Goal: Transaction & Acquisition: Purchase product/service

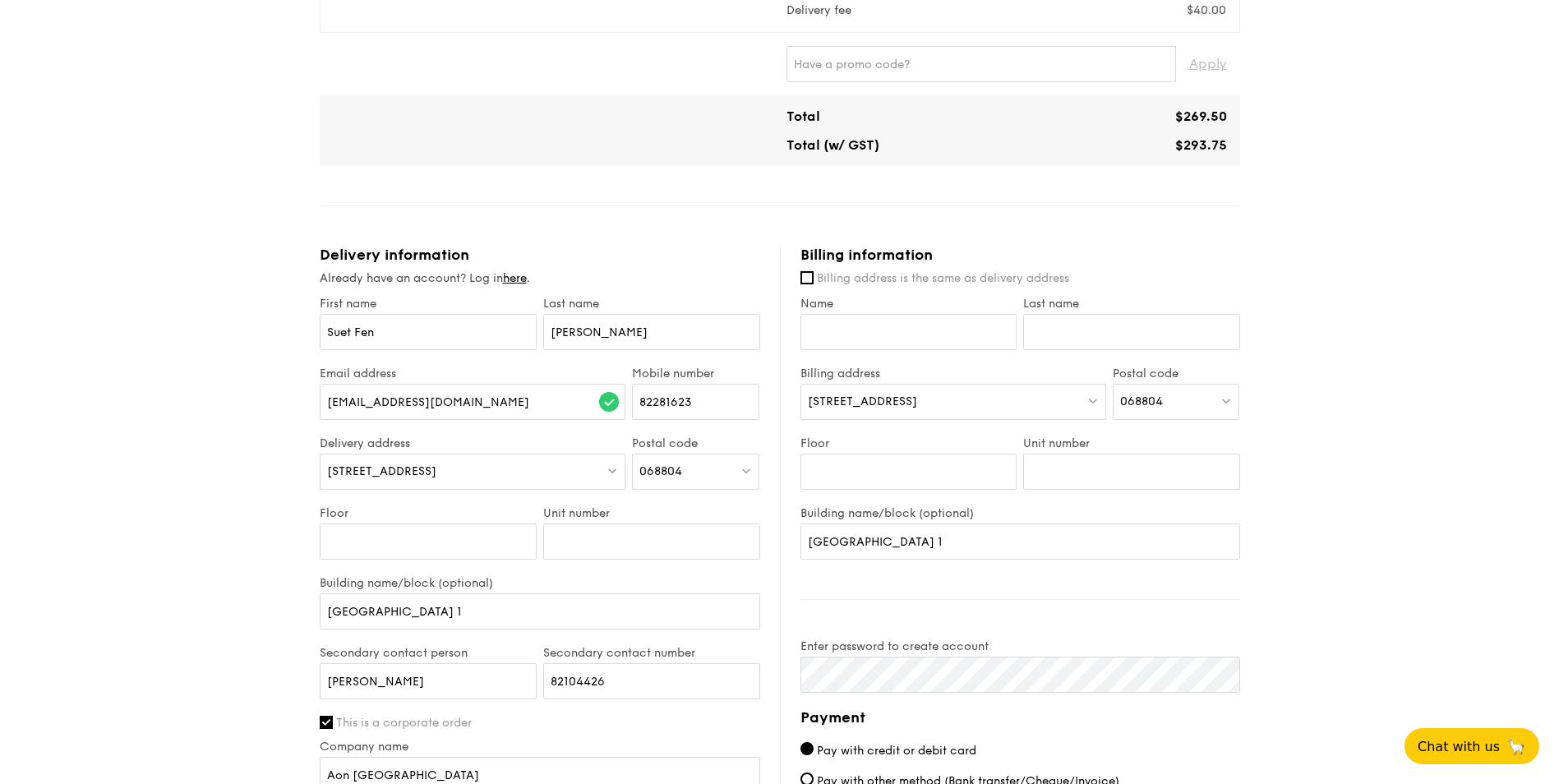
scroll to position [609, 0]
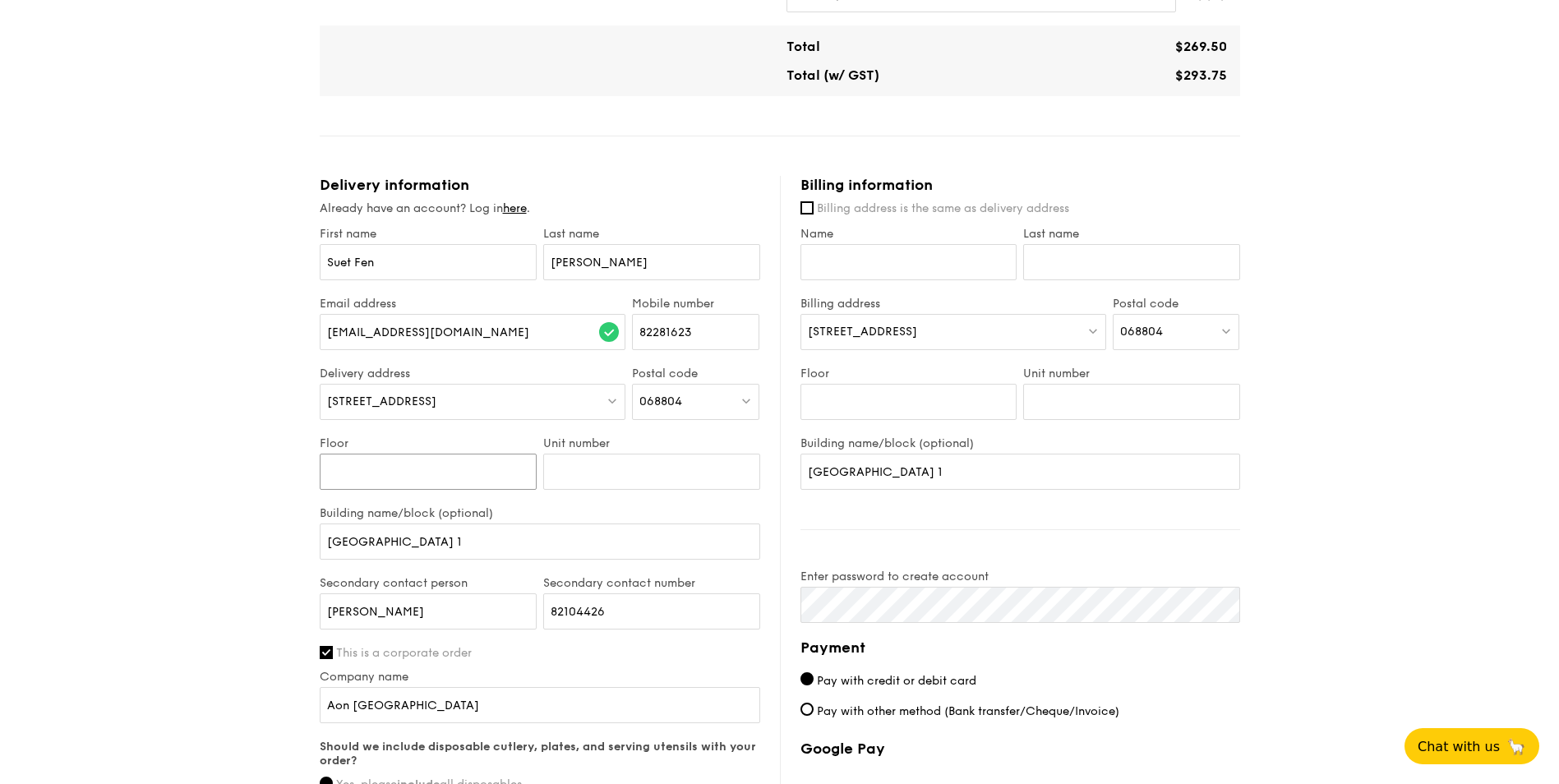
click at [415, 479] on input "Floor" at bounding box center [428, 472] width 217 height 36
type input "25"
click at [633, 464] on input "Unit number" at bounding box center [651, 472] width 217 height 36
click at [615, 498] on div "Unit number" at bounding box center [651, 471] width 224 height 70
click at [614, 484] on input "Unit number" at bounding box center [651, 472] width 217 height 36
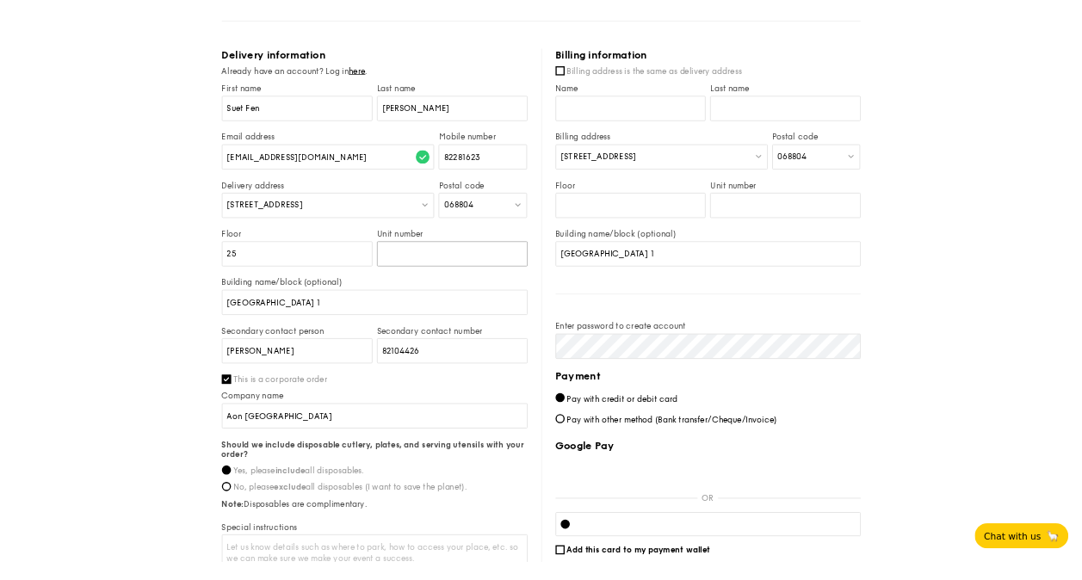
scroll to position [897, 0]
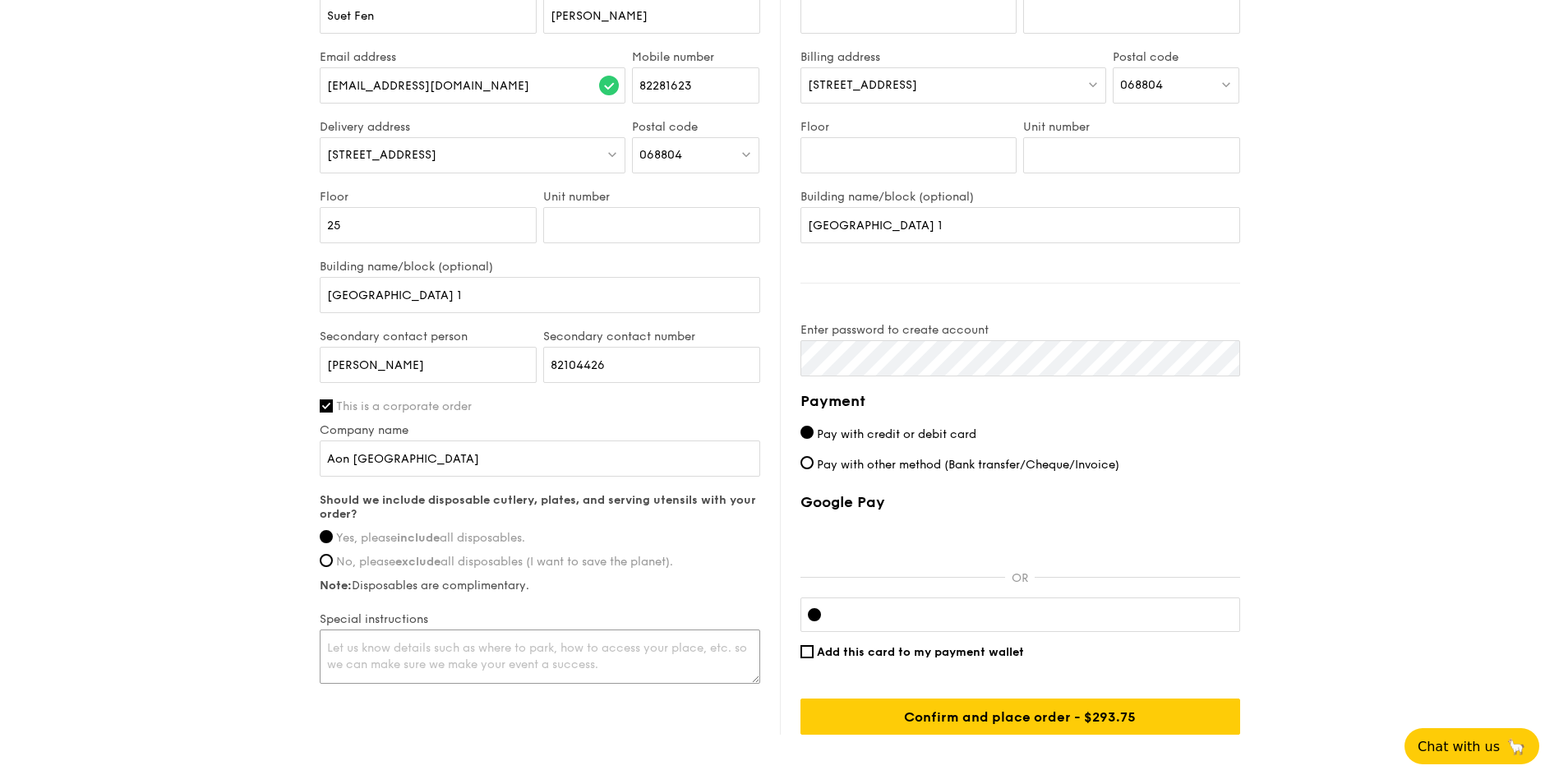
click at [605, 645] on textarea at bounding box center [540, 656] width 440 height 54
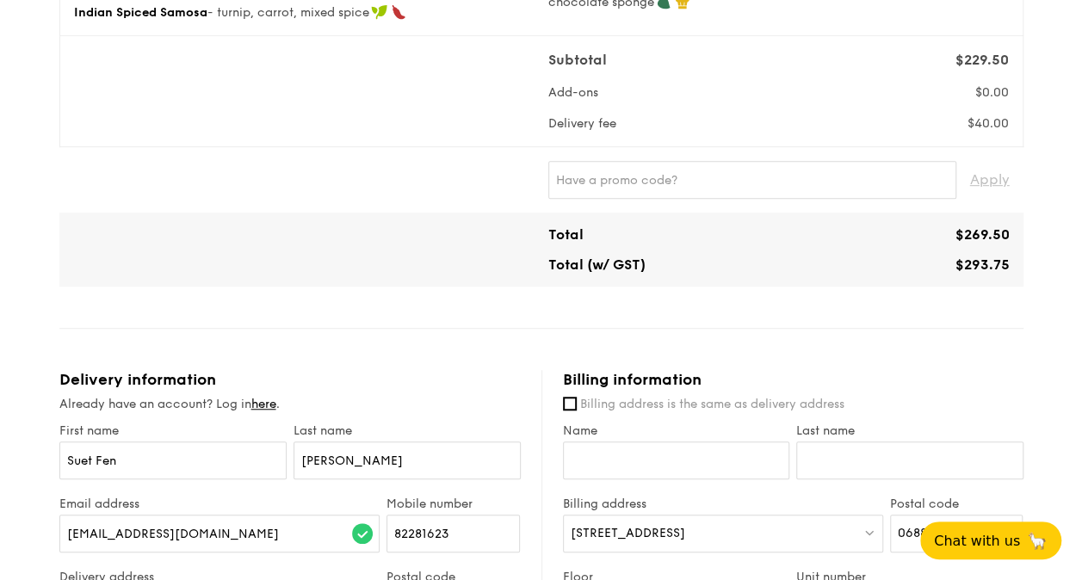
scroll to position [464, 0]
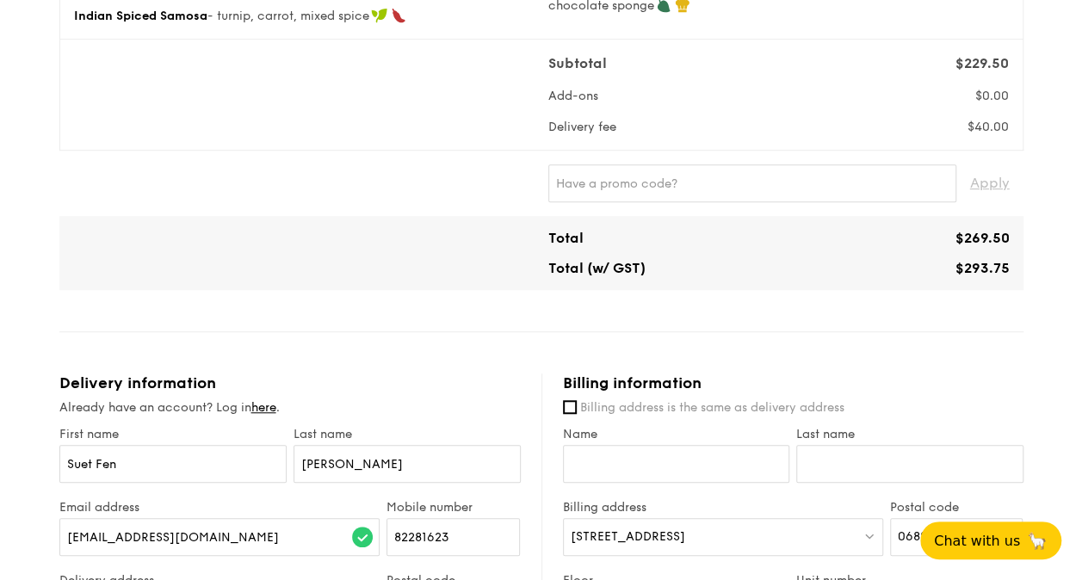
click at [412, 123] on div "Subtotal $229.50 Add-ons $0.00 Delivery fee $40.00" at bounding box center [541, 94] width 948 height 83
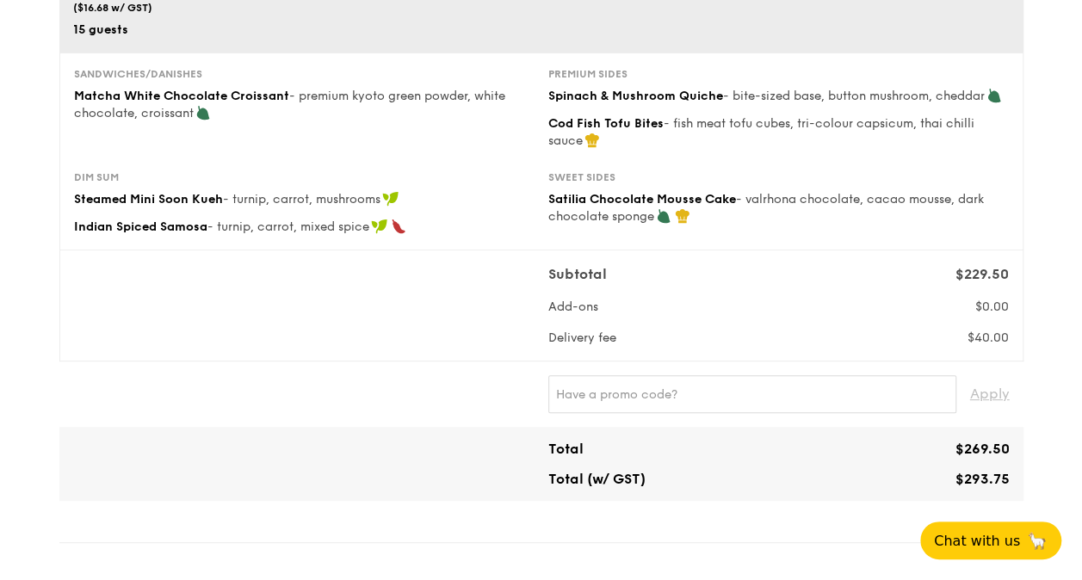
scroll to position [260, 0]
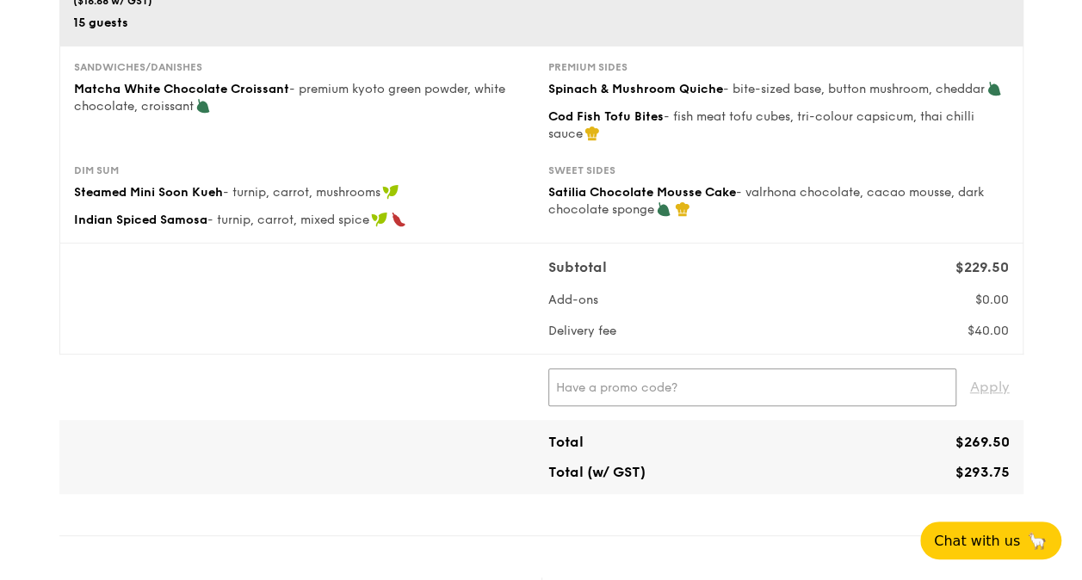
click at [657, 384] on input "text" at bounding box center [752, 387] width 408 height 38
type input "UOBNEW"
click at [985, 389] on span "Apply" at bounding box center [990, 387] width 40 height 38
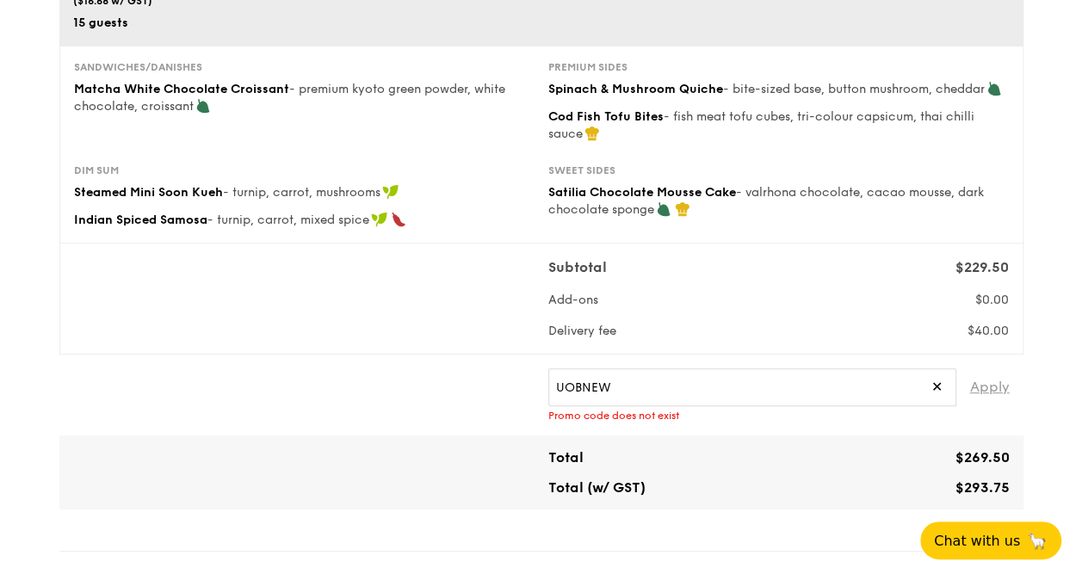
click at [985, 389] on span "Apply" at bounding box center [990, 387] width 40 height 38
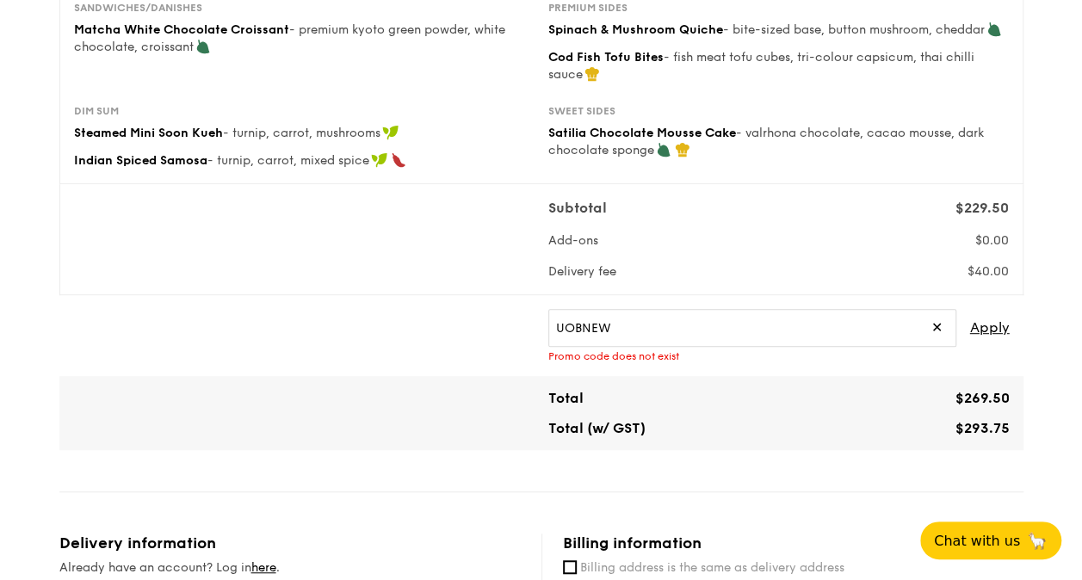
scroll to position [325, 0]
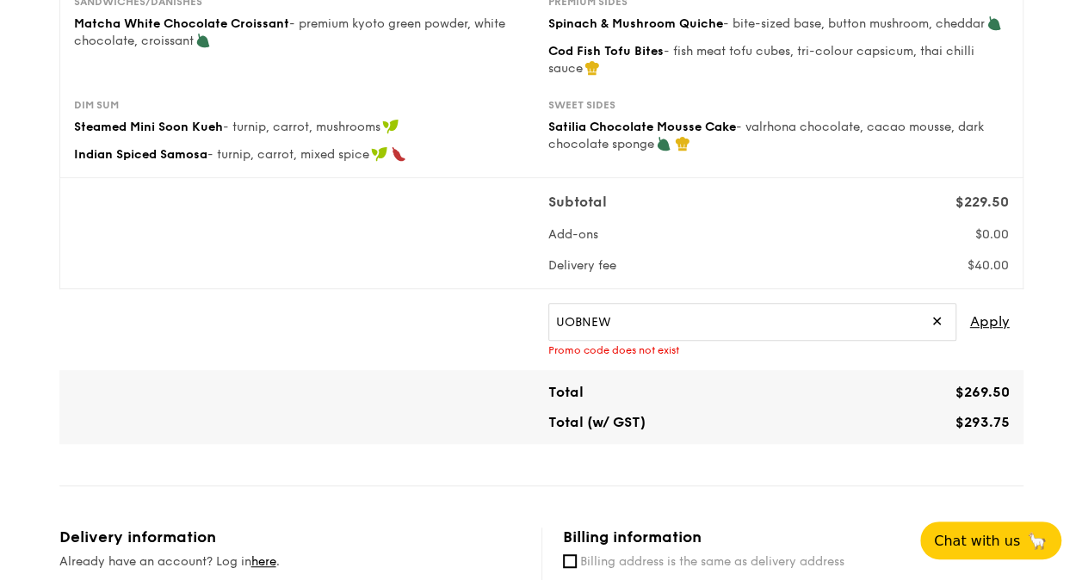
click at [935, 320] on span "✕" at bounding box center [936, 322] width 11 height 38
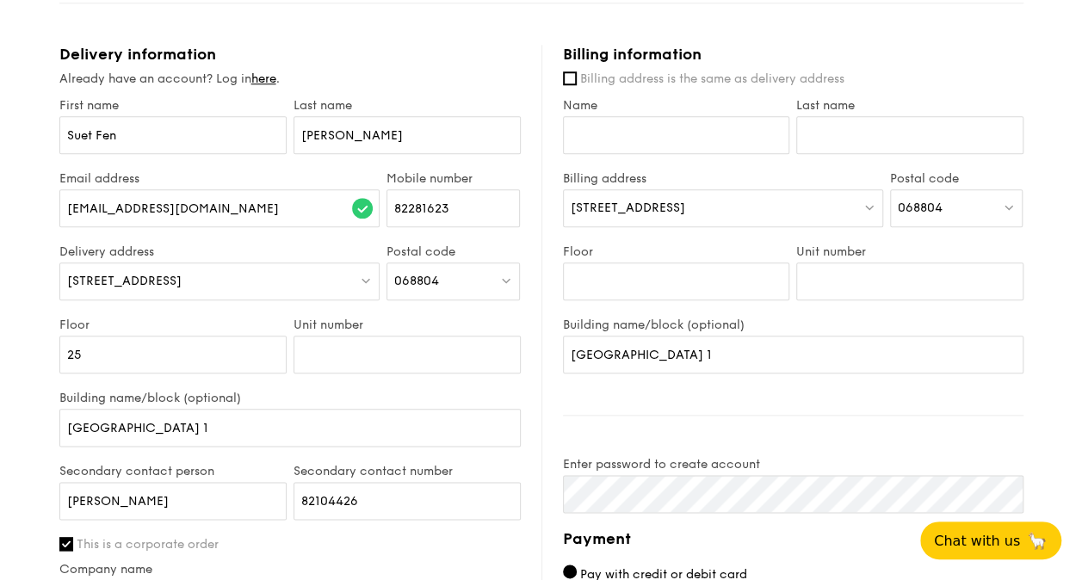
scroll to position [803, 0]
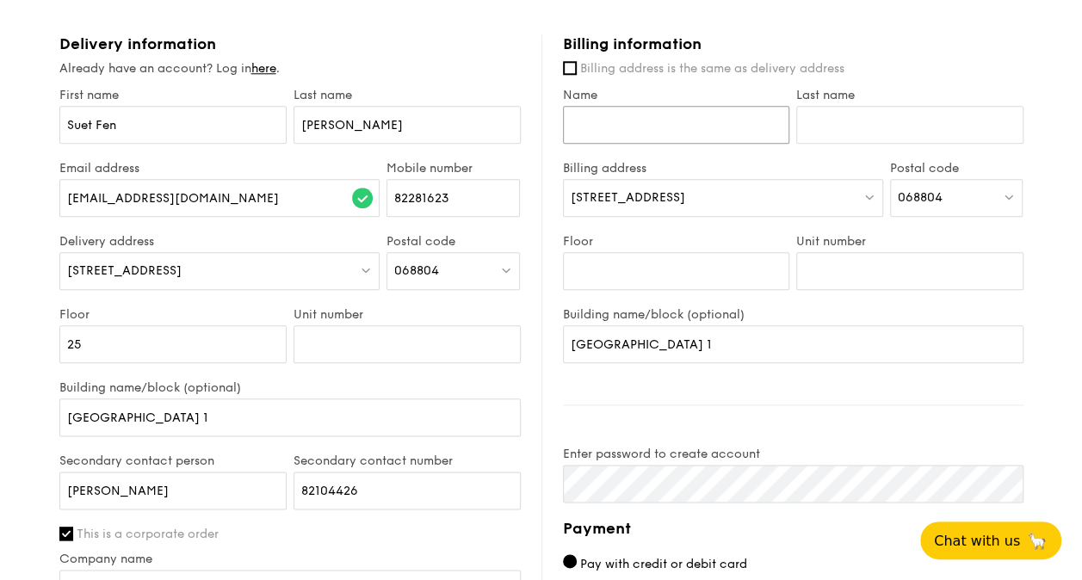
click at [728, 134] on input "Name" at bounding box center [676, 125] width 227 height 38
type input "Lakshmi"
type input "Rajan"
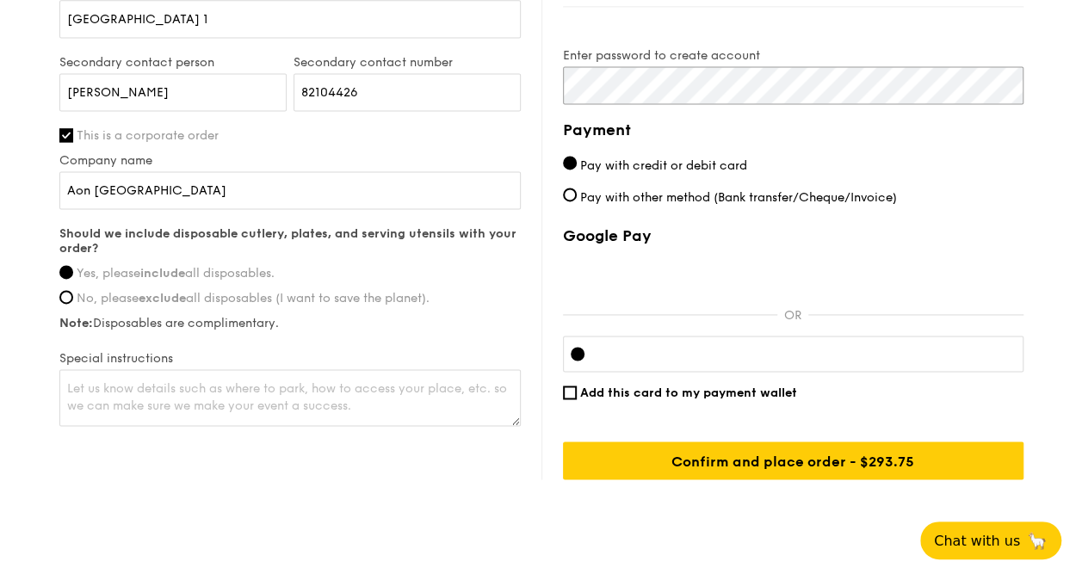
scroll to position [1203, 0]
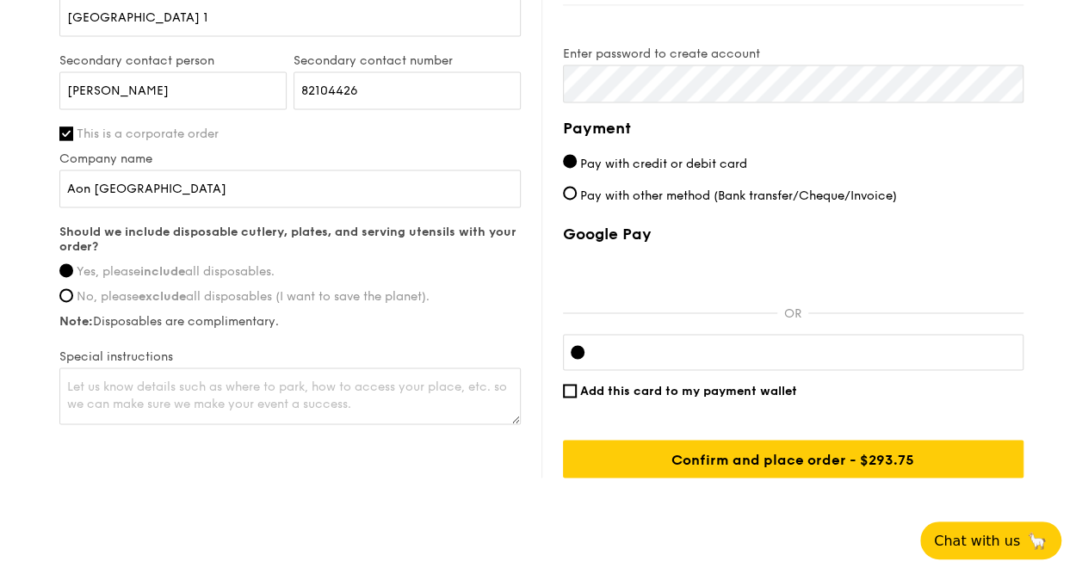
drag, startPoint x: 731, startPoint y: 354, endPoint x: 666, endPoint y: 341, distance: 66.8
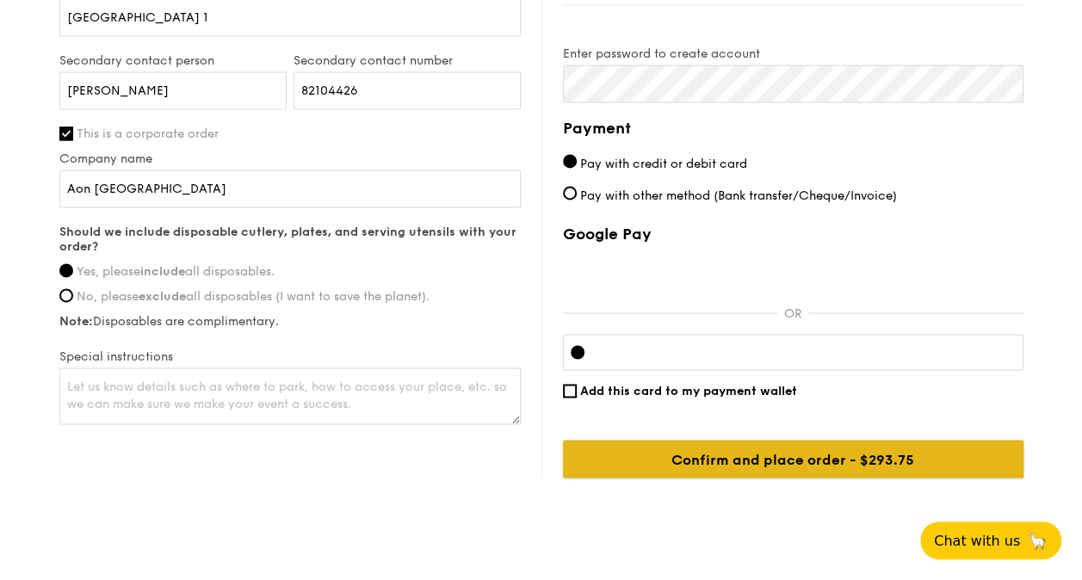
click at [829, 455] on input "Confirm and place order - $293.75" at bounding box center [793, 459] width 460 height 38
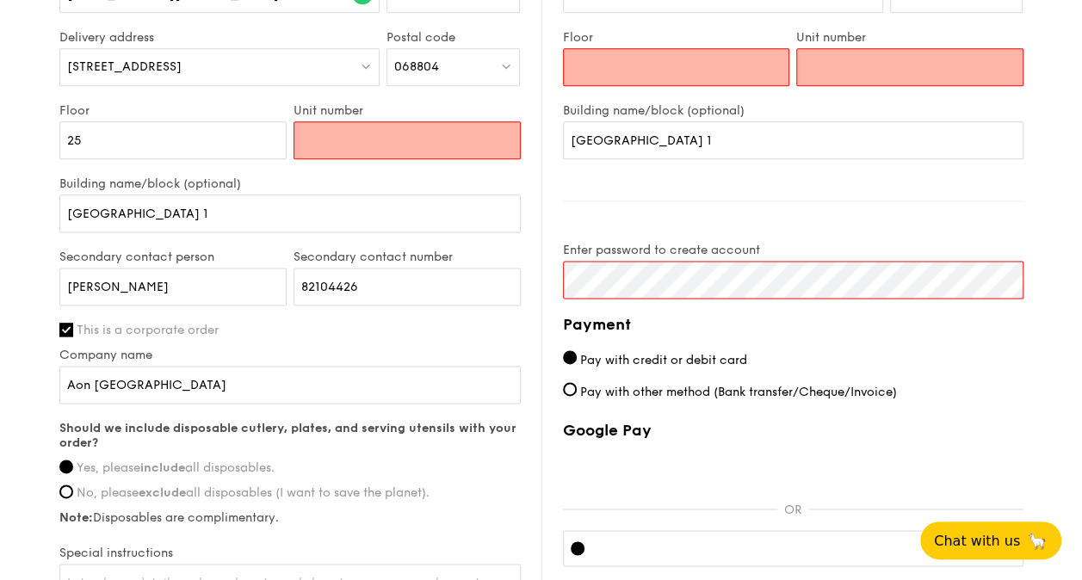
scroll to position [989, 0]
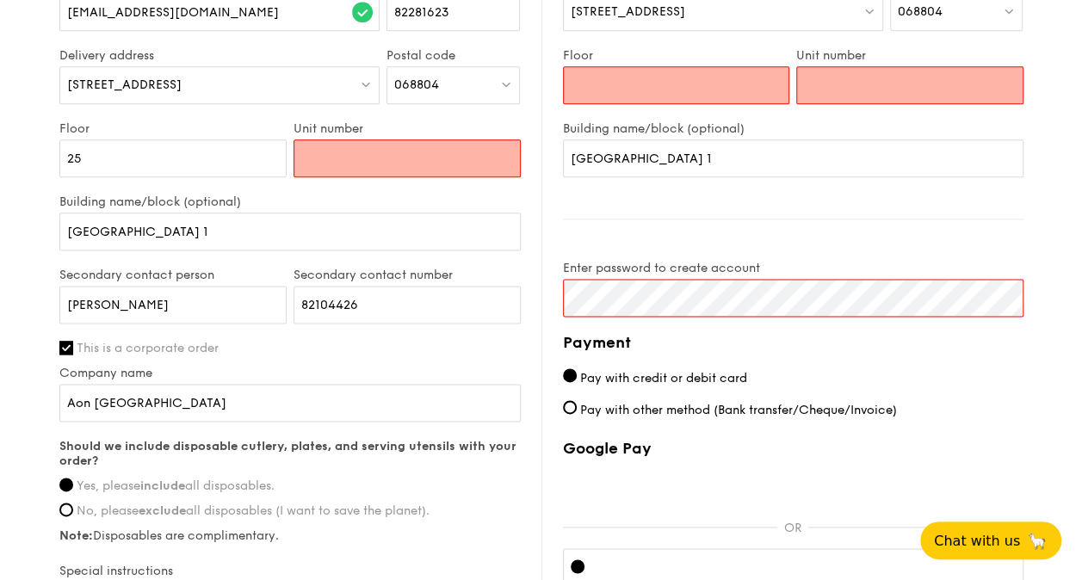
click at [458, 158] on input "Unit number" at bounding box center [406, 158] width 227 height 38
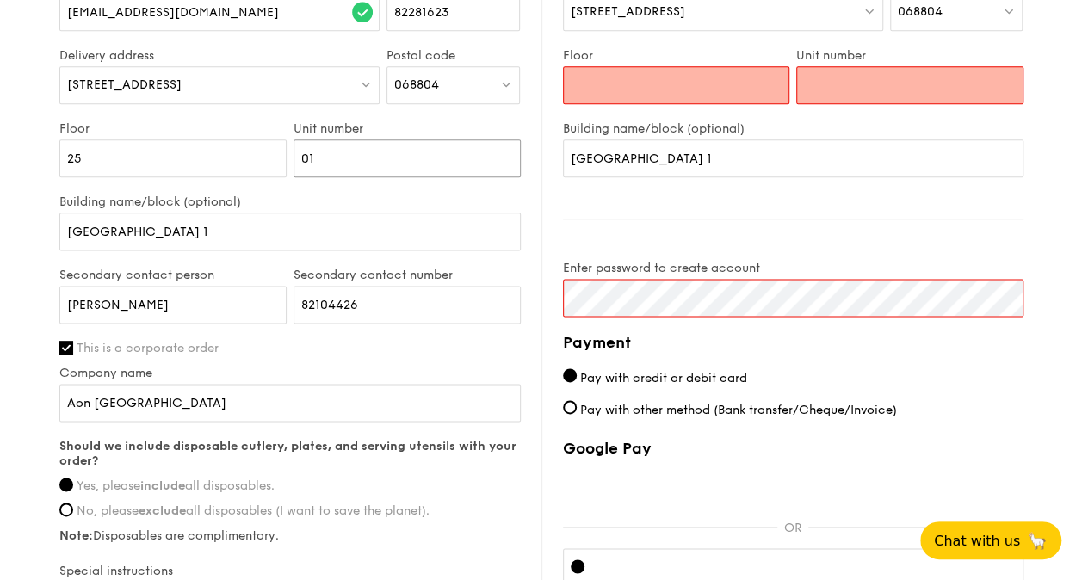
type input "01"
click at [83, 155] on input "25" at bounding box center [172, 158] width 227 height 38
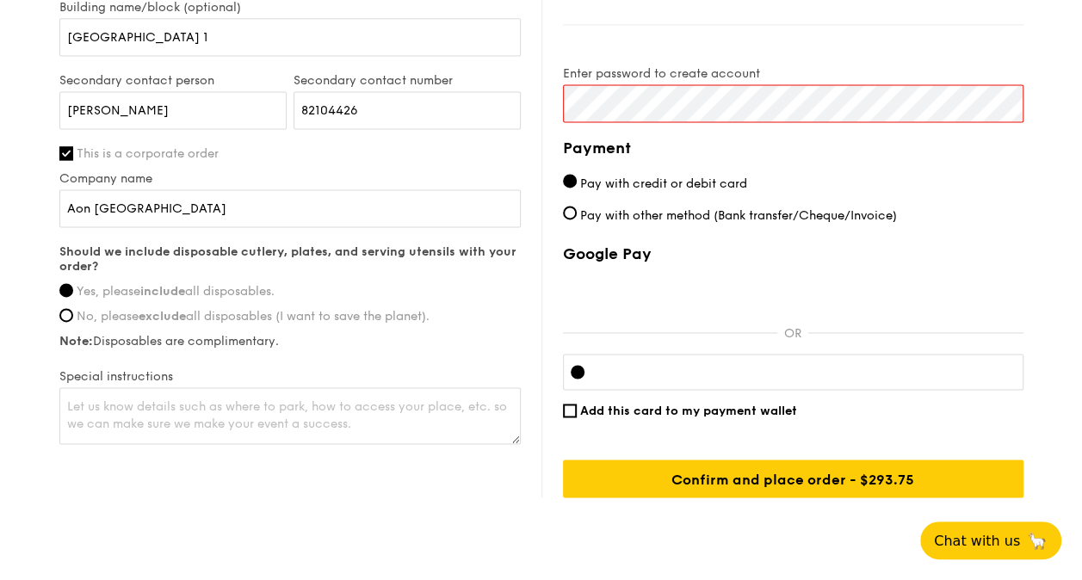
scroll to position [1234, 0]
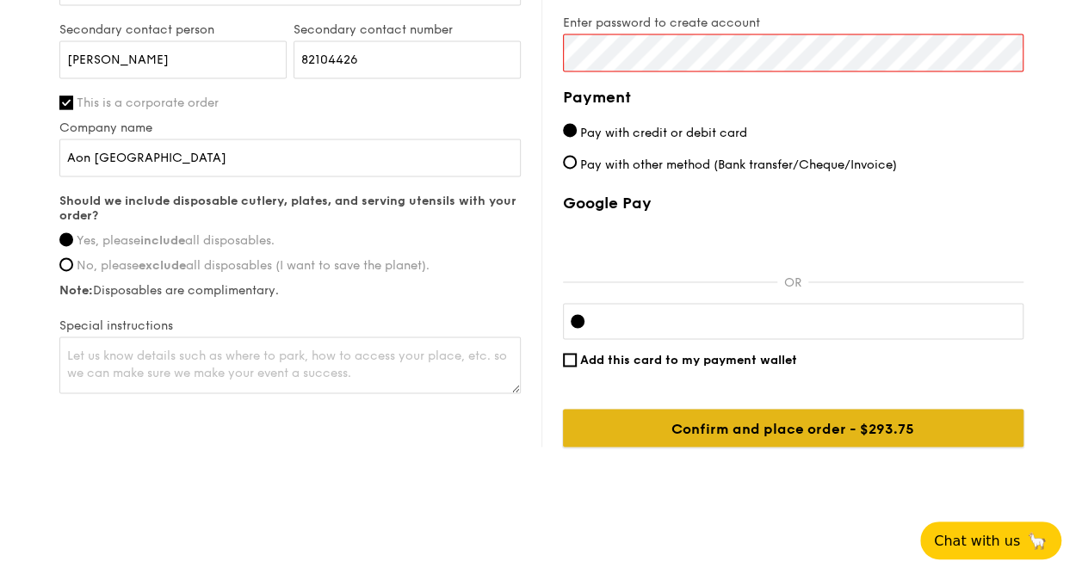
click at [815, 425] on input "Confirm and place order - $293.75" at bounding box center [793, 428] width 460 height 38
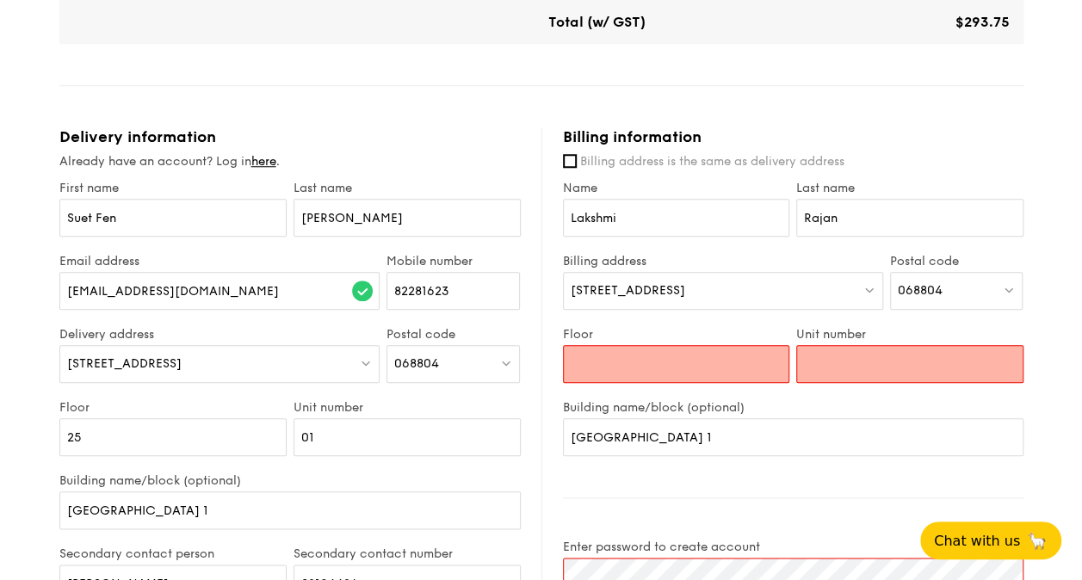
scroll to position [709, 0]
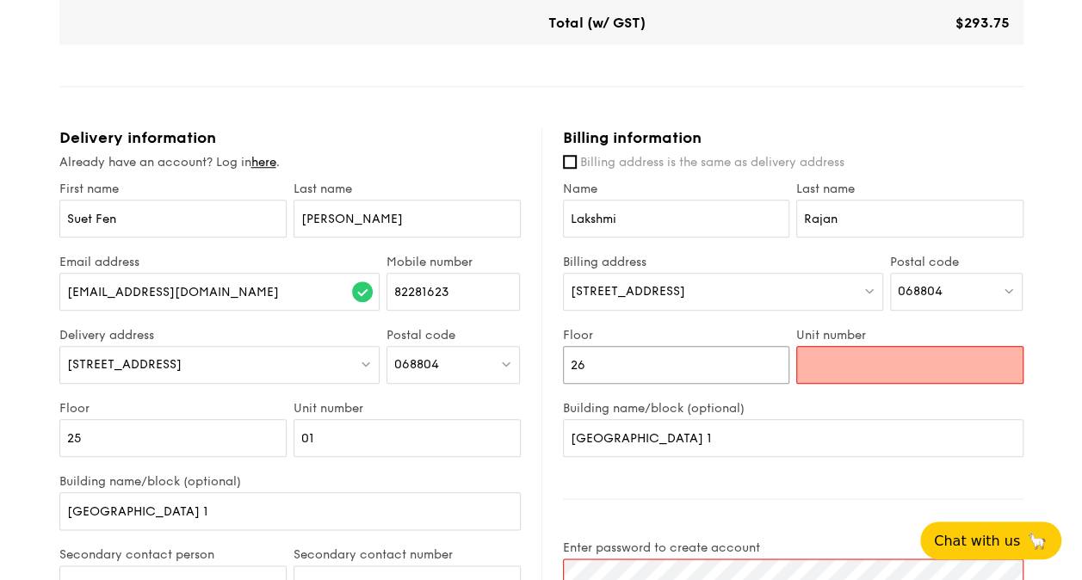
type input "26"
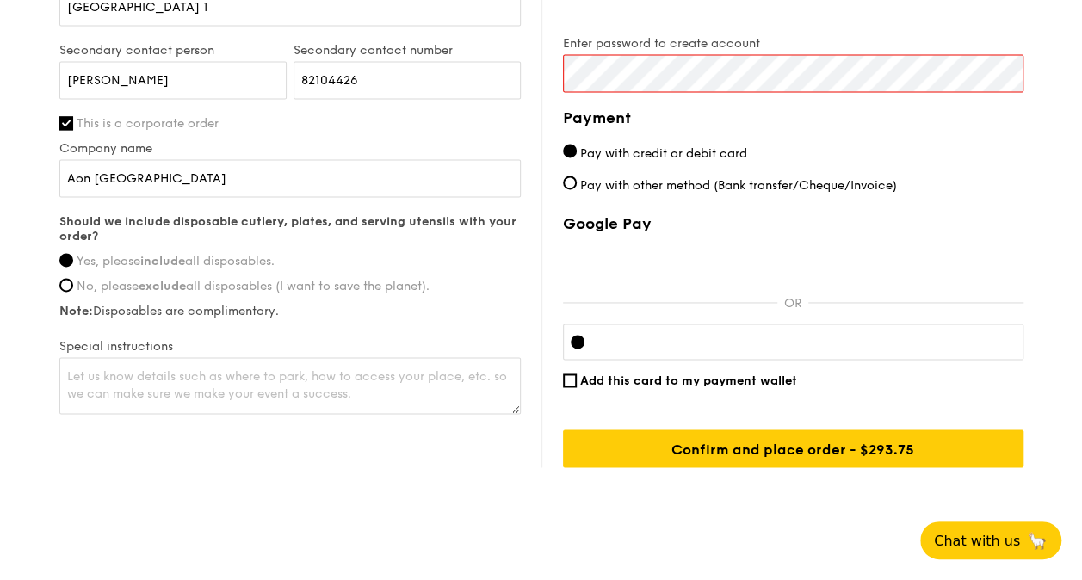
scroll to position [1225, 0]
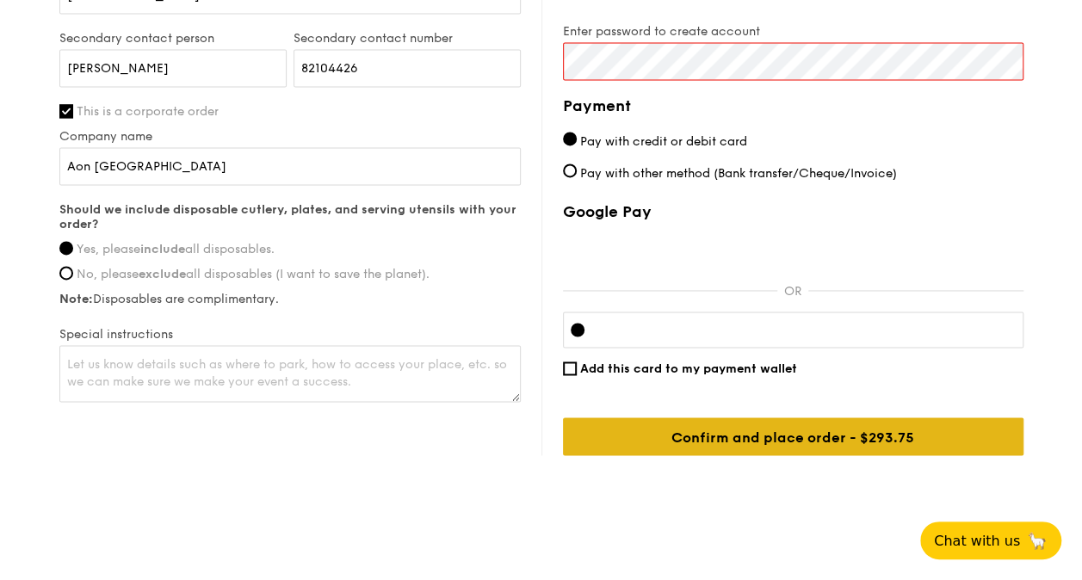
type input "01"
click at [819, 432] on input "Confirm and place order - $293.75" at bounding box center [793, 436] width 460 height 38
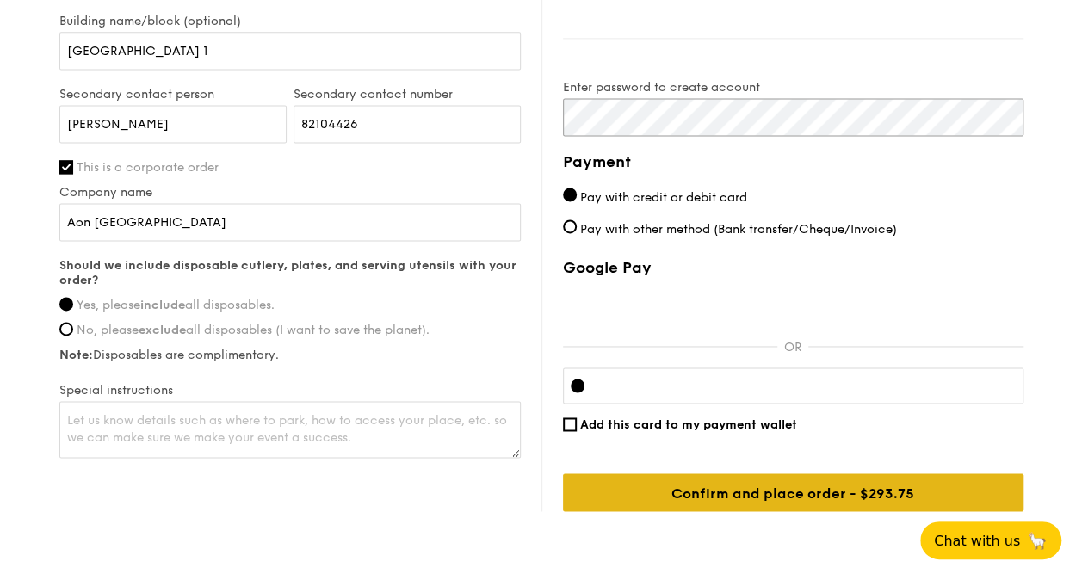
scroll to position [1234, 0]
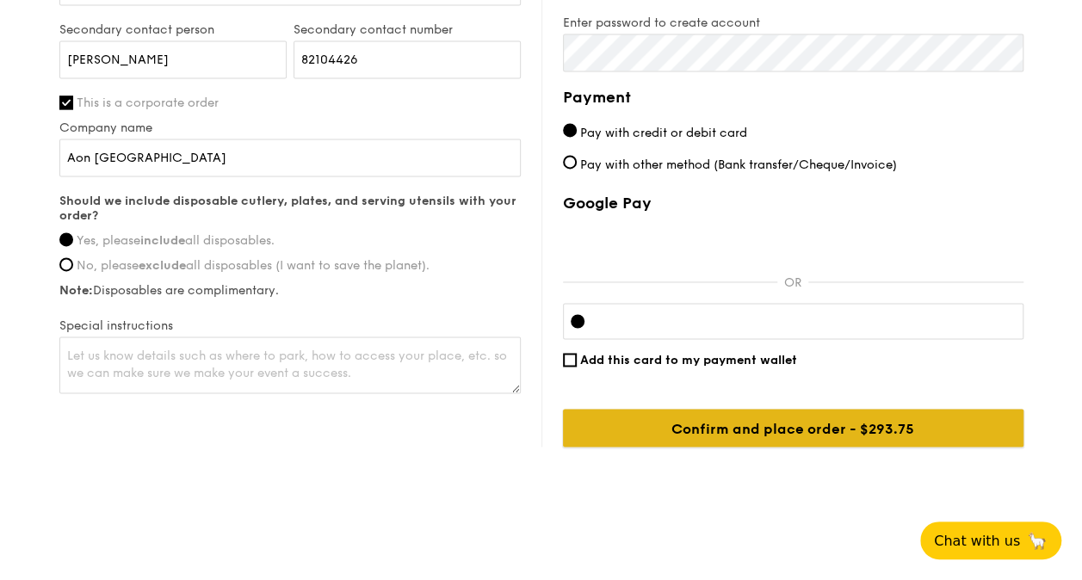
click at [872, 425] on input "Confirm and place order - $293.75" at bounding box center [793, 428] width 460 height 38
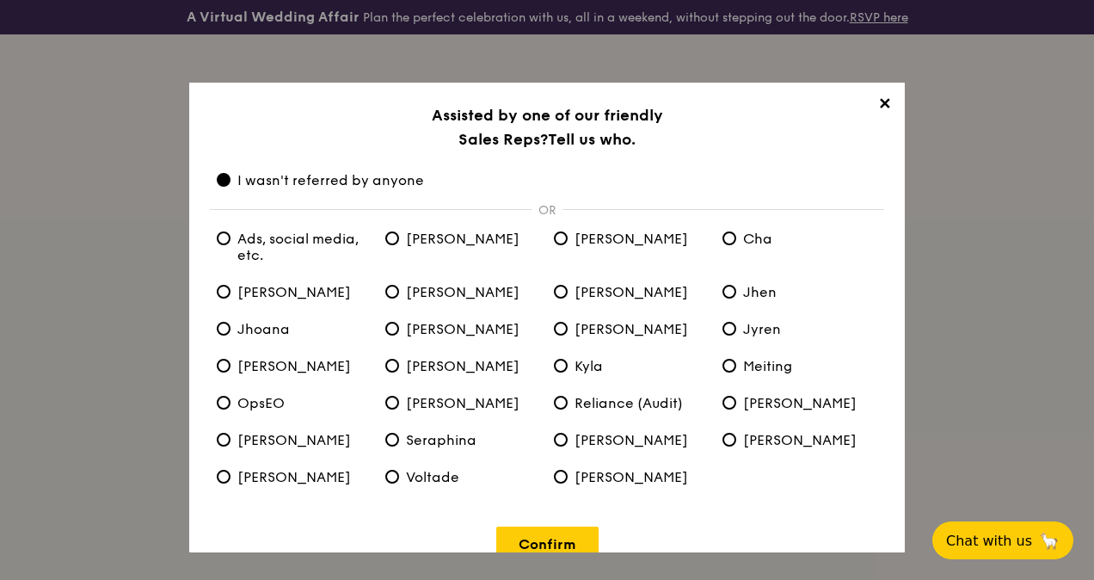
scroll to position [32, 0]
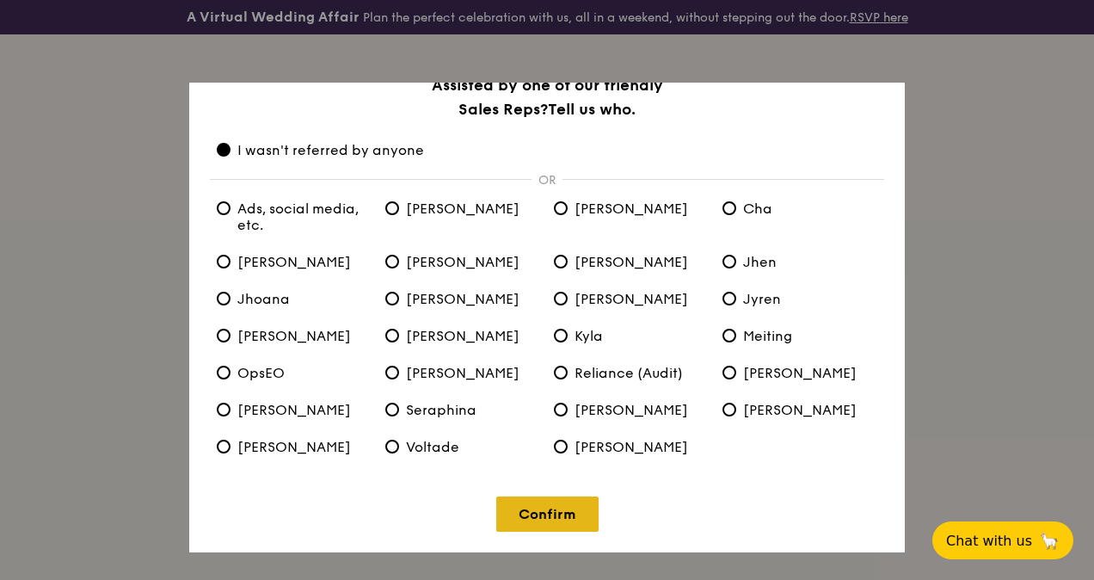
click at [556, 514] on link "Confirm" at bounding box center [547, 513] width 102 height 35
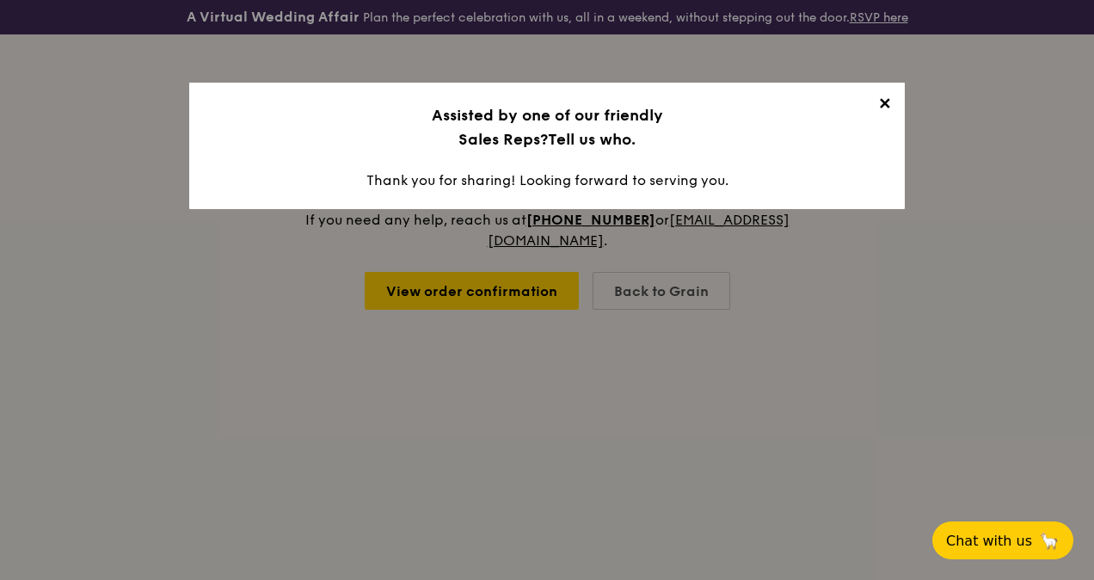
click at [876, 104] on span "✕" at bounding box center [884, 107] width 24 height 24
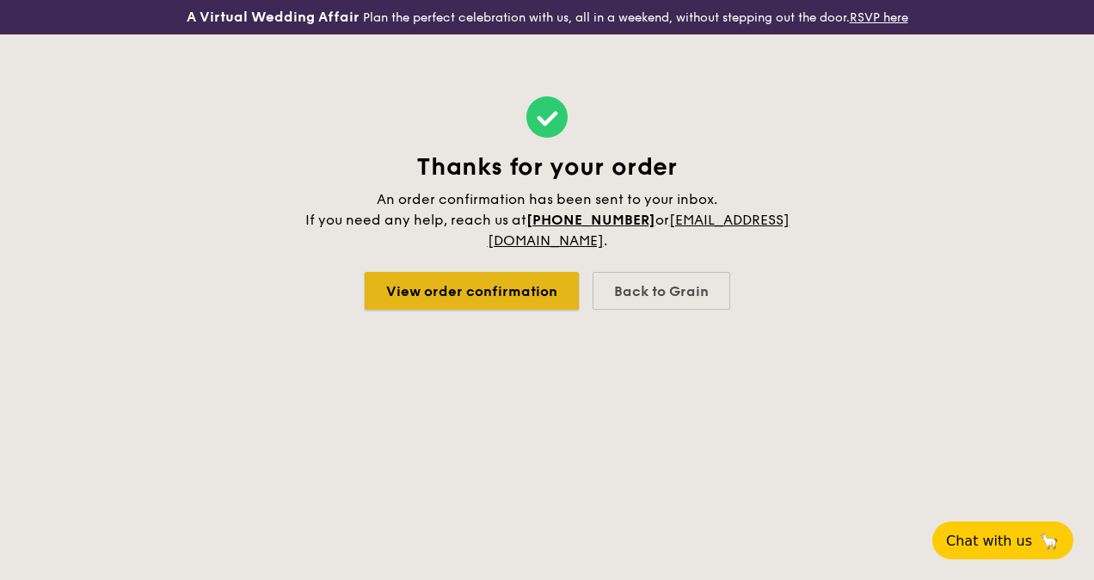
click at [484, 310] on link "View order confirmation" at bounding box center [472, 291] width 214 height 38
